Goal: Register for event/course

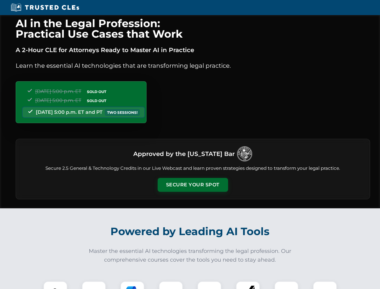
click at [193, 185] on button "Secure Your Spot" at bounding box center [193, 185] width 70 height 14
click at [55, 285] on img at bounding box center [55, 292] width 17 height 17
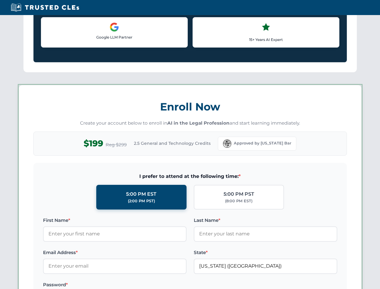
click at [132, 285] on label "Password *" at bounding box center [115, 284] width 144 height 7
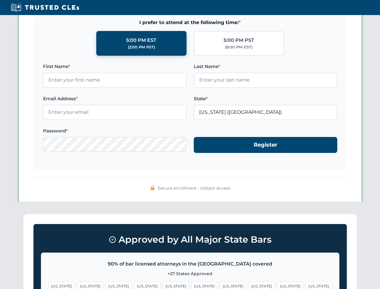
click at [277, 285] on span "[US_STATE]" at bounding box center [290, 286] width 26 height 9
